Goal: Check status: Check status

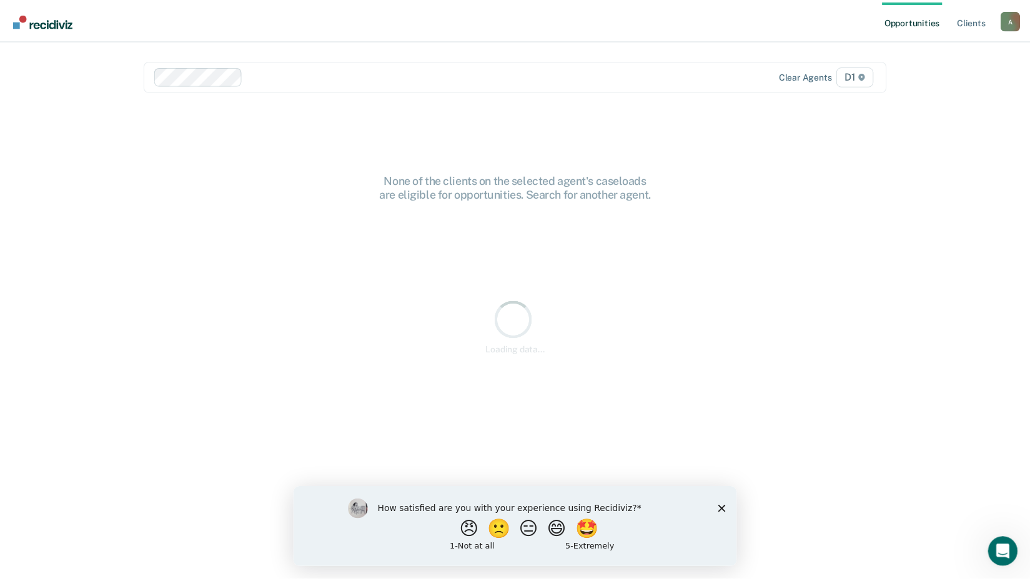
click at [725, 506] on icon "Close survey" at bounding box center [725, 507] width 7 height 7
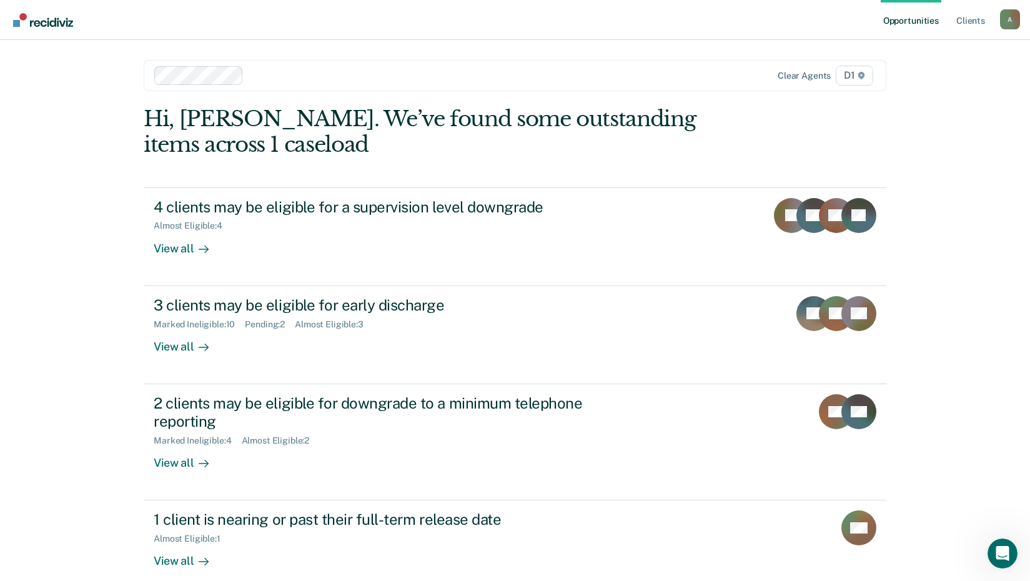
scroll to position [17, 0]
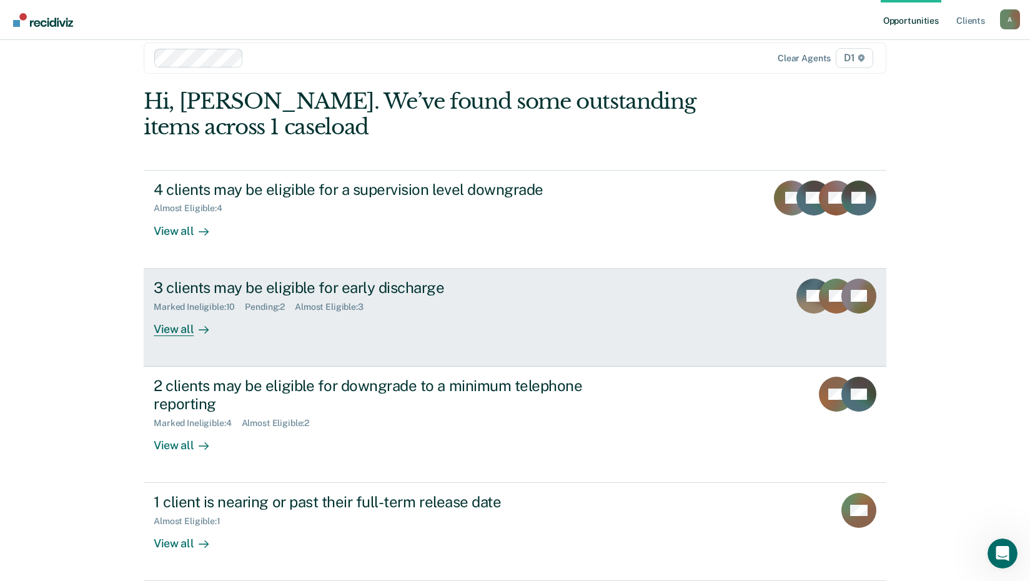
click at [211, 337] on link "3 clients may be eligible for early discharge Marked Ineligible : 10 Pending : …" at bounding box center [515, 318] width 743 height 98
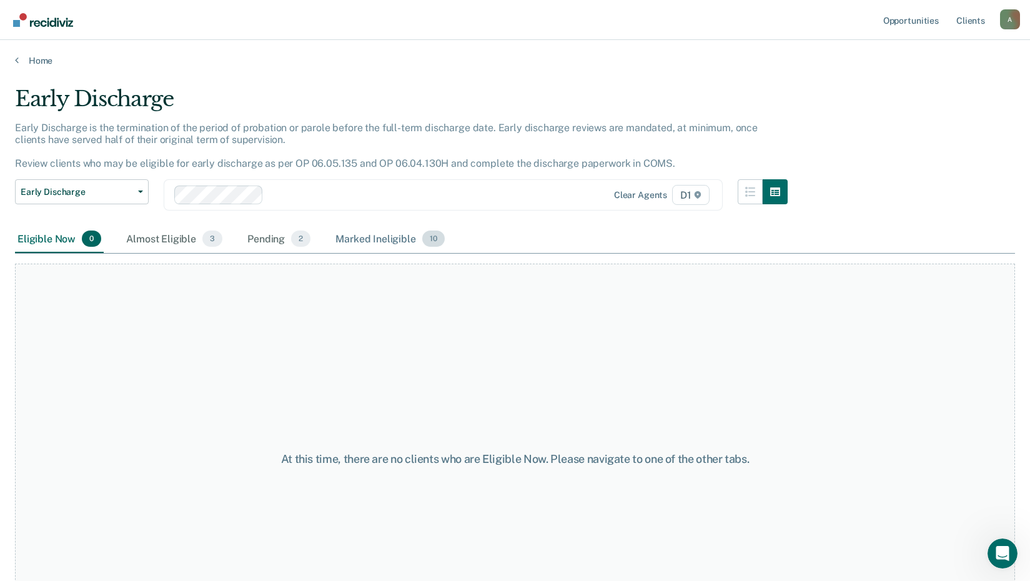
click at [387, 239] on div "Marked Ineligible 10" at bounding box center [390, 239] width 114 height 27
